Goal: Task Accomplishment & Management: Use online tool/utility

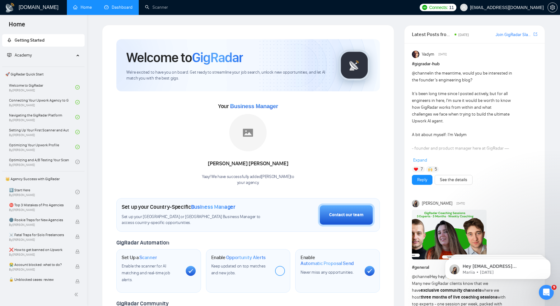
click at [112, 10] on link "Dashboard" at bounding box center [118, 7] width 28 height 5
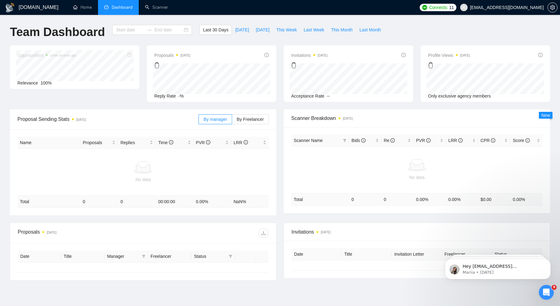
type input "[DATE]"
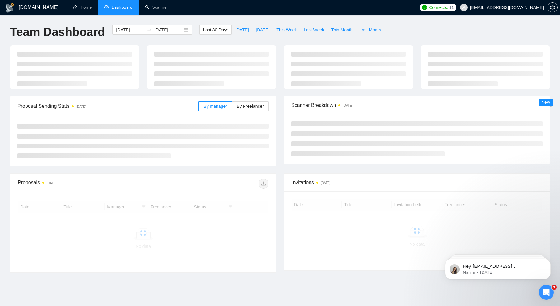
click at [150, 16] on div "[DOMAIN_NAME] Home Dashboard Scanner Connects: 11 [EMAIL_ADDRESS][DOMAIN_NAME] …" at bounding box center [280, 164] width 560 height 329
click at [145, 9] on link "Scanner" at bounding box center [156, 7] width 23 height 5
